Goal: Navigation & Orientation: Find specific page/section

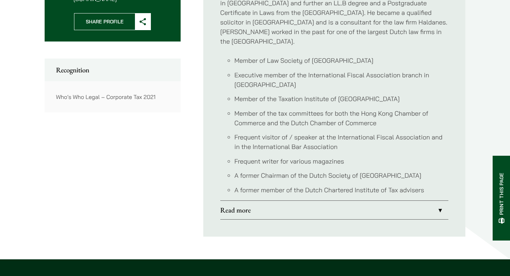
scroll to position [348, 0]
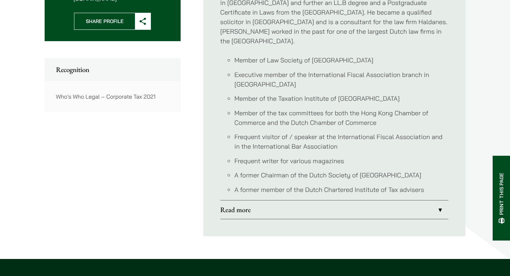
click at [441, 200] on link "Read more" at bounding box center [334, 209] width 228 height 18
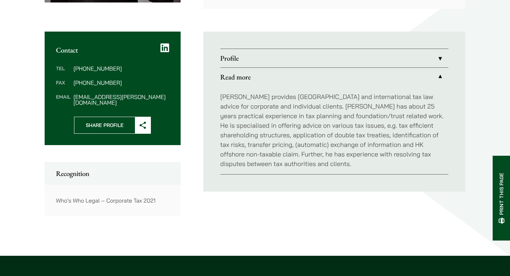
scroll to position [244, 0]
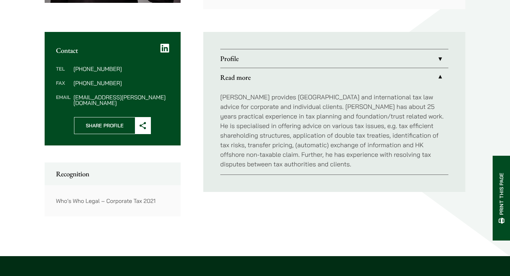
click at [441, 55] on link "Profile" at bounding box center [334, 58] width 228 height 18
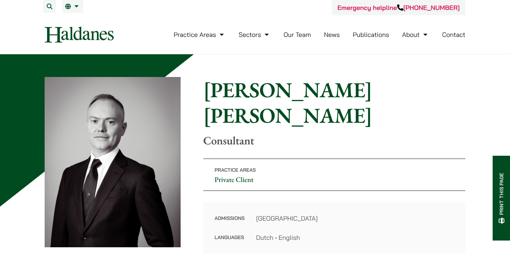
click at [299, 35] on link "Our Team" at bounding box center [297, 34] width 27 height 8
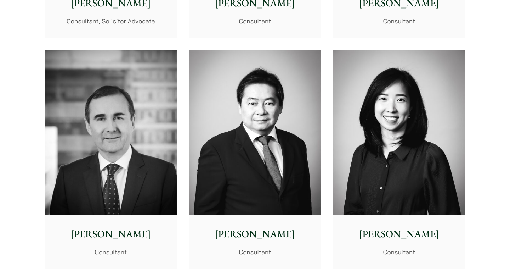
scroll to position [3490, 0]
